Goal: Find specific page/section: Find specific page/section

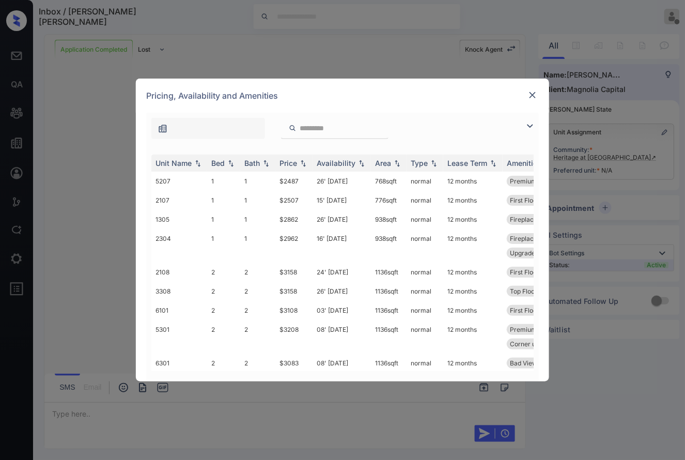
click at [537, 96] on img at bounding box center [532, 95] width 10 height 10
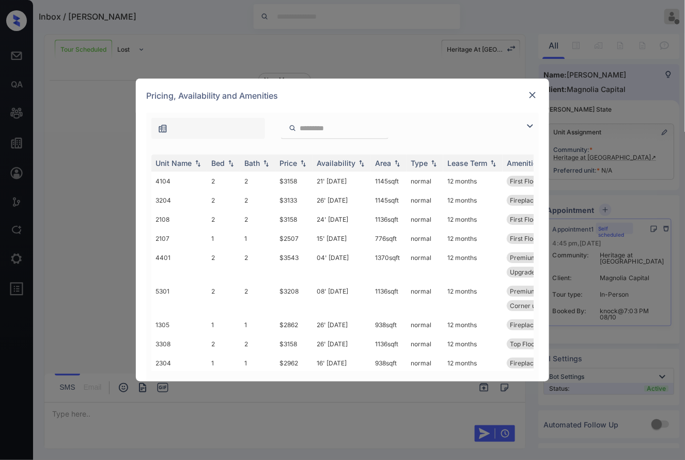
click at [531, 92] on img at bounding box center [532, 95] width 10 height 10
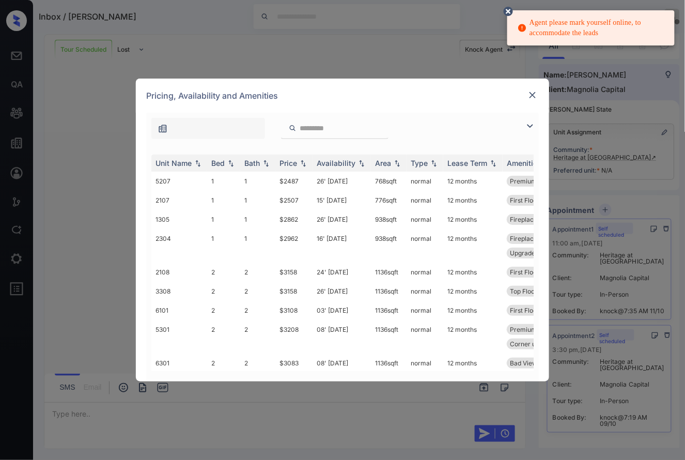
click at [536, 90] on img at bounding box center [532, 95] width 10 height 10
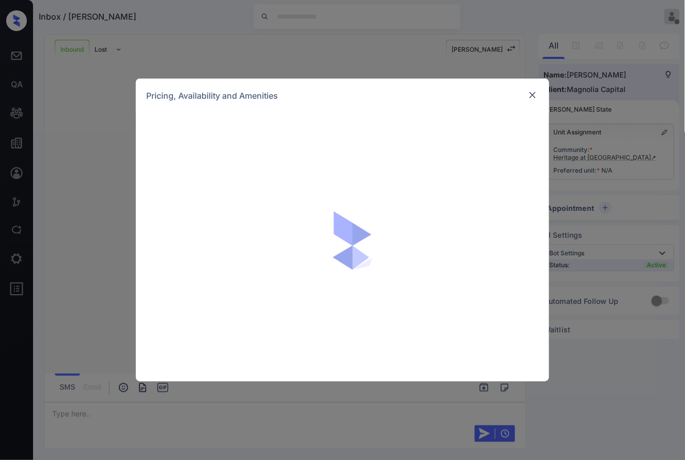
scroll to position [123, 0]
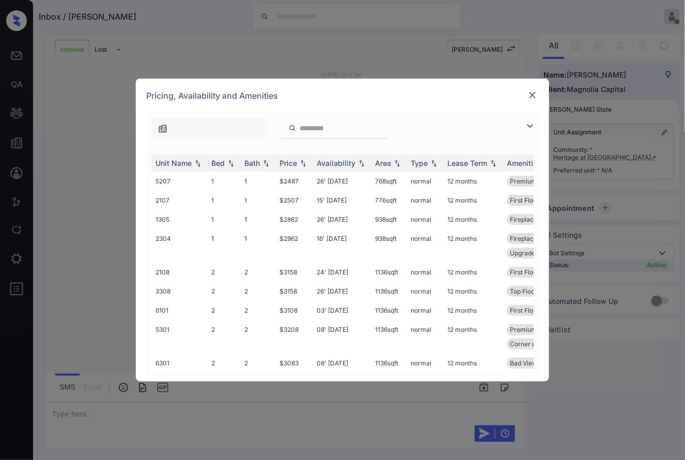
click at [535, 100] on img at bounding box center [532, 95] width 10 height 10
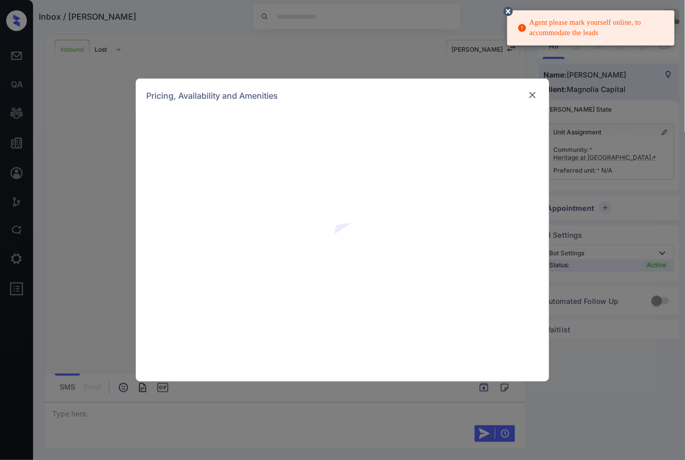
scroll to position [375, 0]
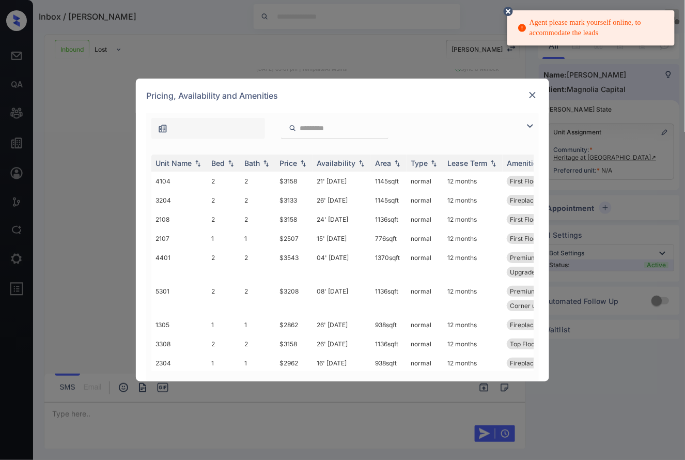
click at [529, 92] on img at bounding box center [532, 95] width 10 height 10
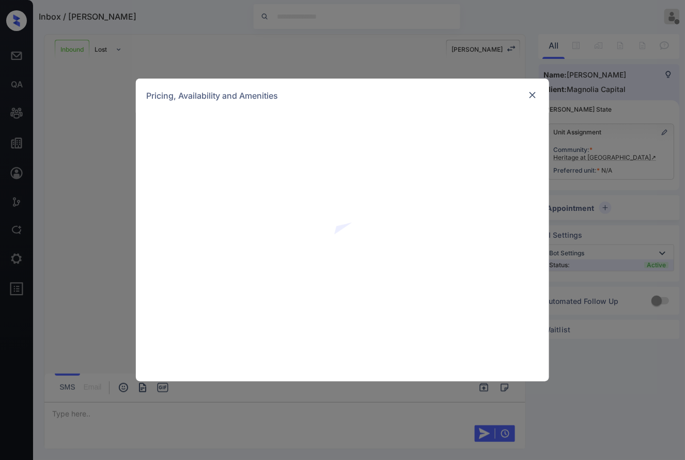
scroll to position [349, 0]
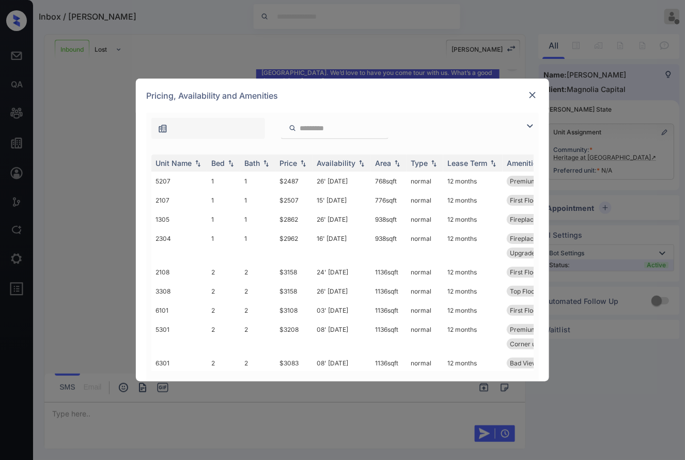
click at [493, 113] on div at bounding box center [342, 126] width 393 height 26
click at [536, 94] on img at bounding box center [532, 95] width 10 height 10
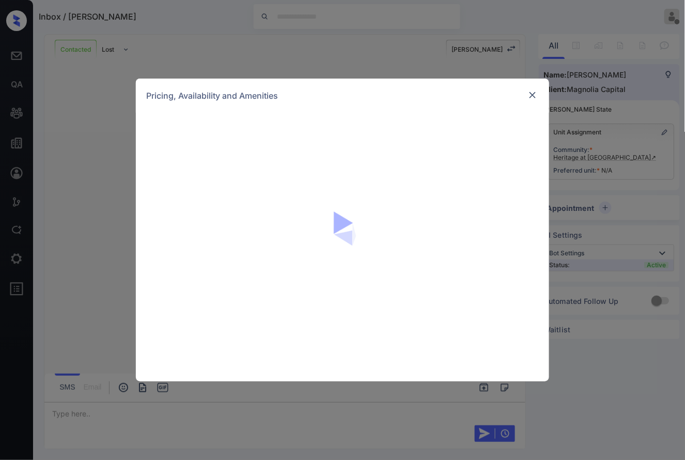
scroll to position [1489, 0]
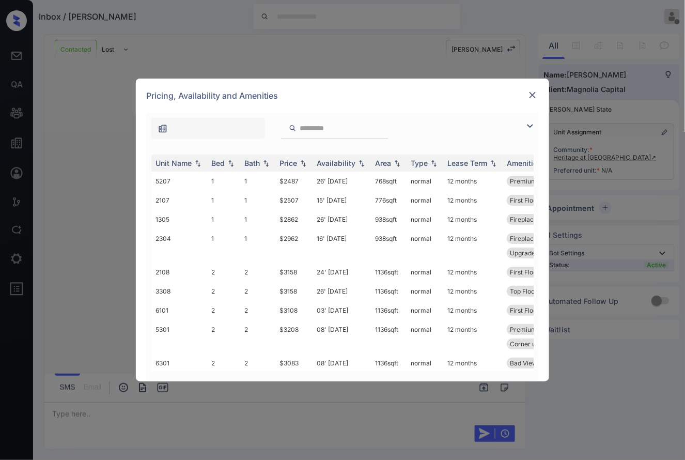
click at [529, 95] on img at bounding box center [532, 95] width 10 height 10
